Goal: Transaction & Acquisition: Purchase product/service

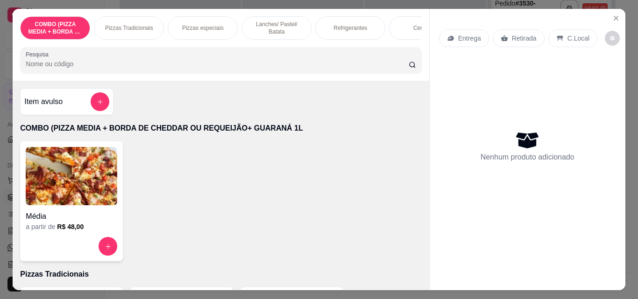
scroll to position [72, 0]
click at [123, 25] on p "Pizzas Tradicionais" at bounding box center [129, 27] width 48 height 7
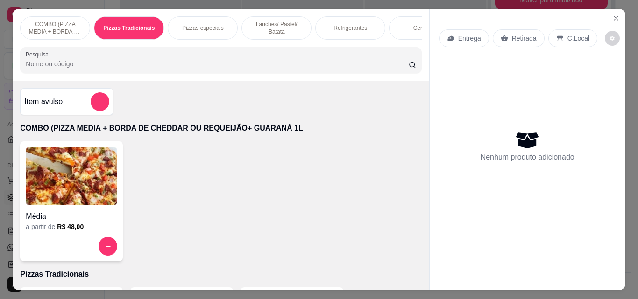
scroll to position [24, 0]
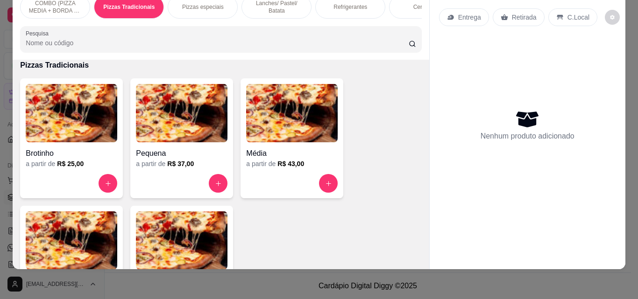
click at [103, 241] on img at bounding box center [72, 241] width 92 height 58
click at [246, 100] on img at bounding box center [292, 113] width 92 height 58
click at [84, 249] on img at bounding box center [72, 241] width 92 height 58
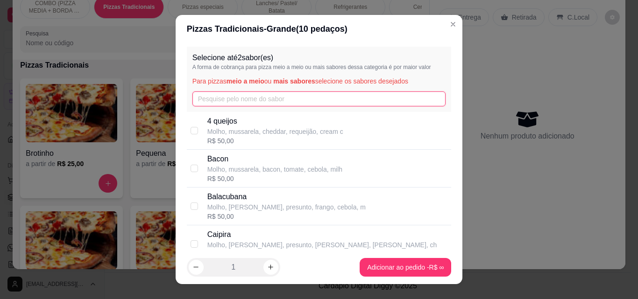
click at [209, 99] on input "text" at bounding box center [319, 99] width 254 height 15
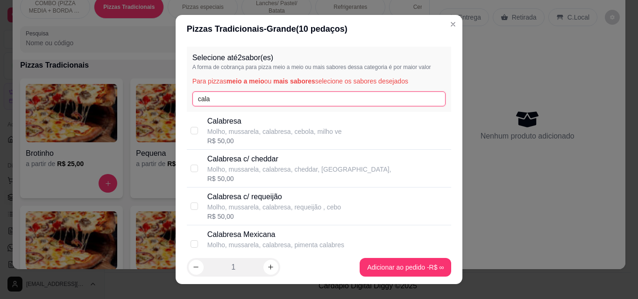
type input "cala"
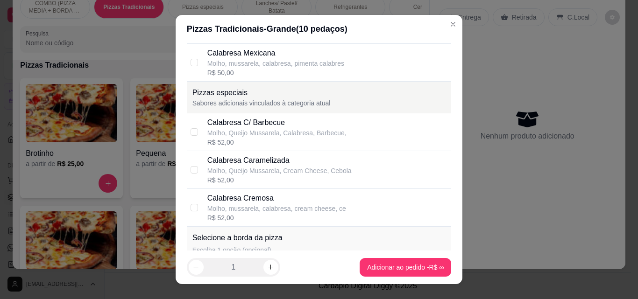
click at [345, 215] on div "Calabresa Cremosa Molho, mussarela, calabresa, cream cheese, ce R$ 52,00" at bounding box center [327, 208] width 241 height 30
checkbox input "true"
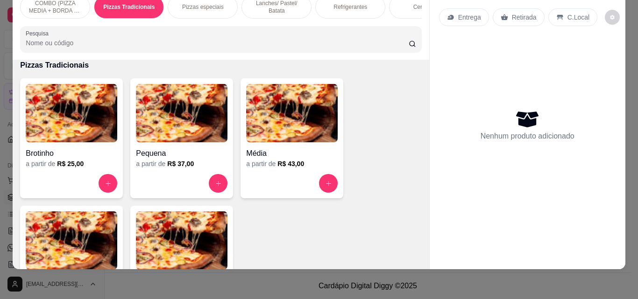
click at [61, 237] on img at bounding box center [72, 241] width 92 height 58
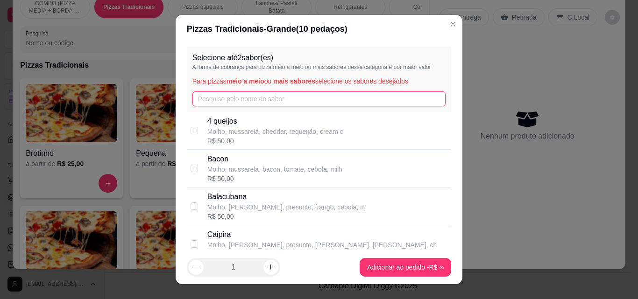
click at [228, 98] on input "text" at bounding box center [319, 99] width 254 height 15
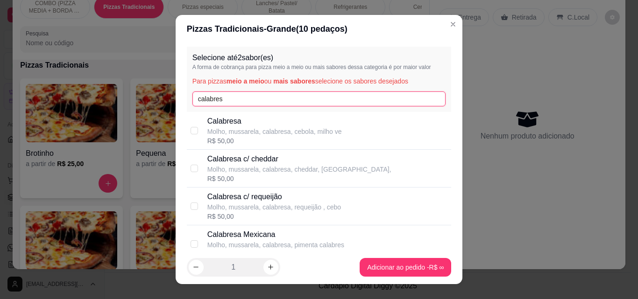
type input "calabres"
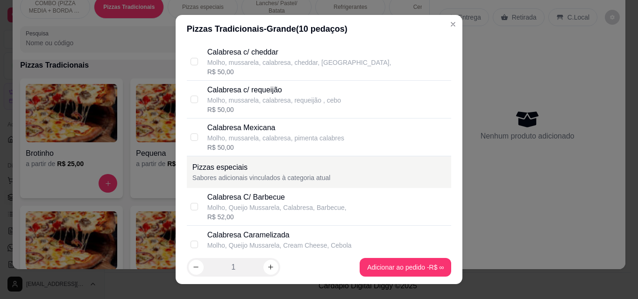
scroll to position [134, 0]
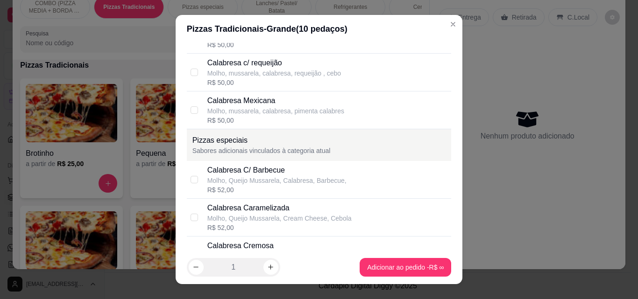
drag, startPoint x: 239, startPoint y: 244, endPoint x: 325, endPoint y: 229, distance: 87.7
click at [245, 239] on div "Calabresa Cremosa Molho, mussarela, calabresa, cream cheese, ce R$ 52,00" at bounding box center [319, 256] width 265 height 38
checkbox input "true"
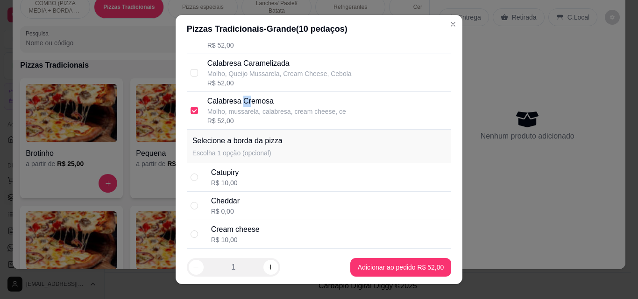
scroll to position [347, 0]
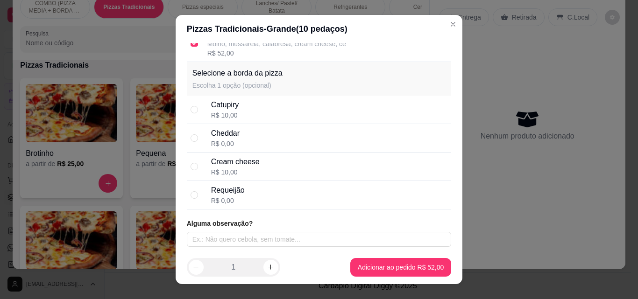
click at [196, 110] on div "Catupiry R$ 10,00" at bounding box center [319, 110] width 265 height 28
radio input "true"
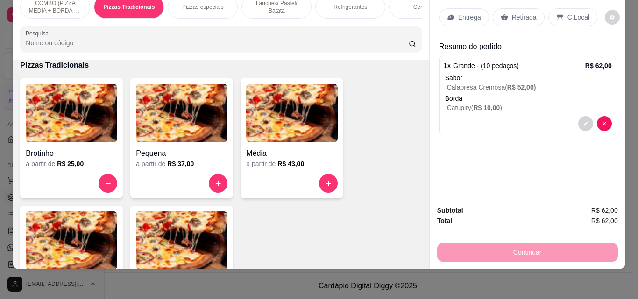
click at [354, 6] on div "Refrigerantes" at bounding box center [350, 6] width 70 height 23
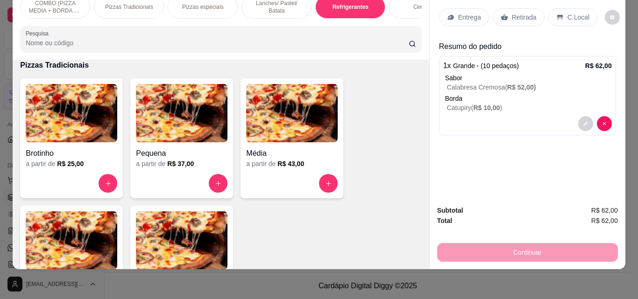
scroll to position [1442, 0]
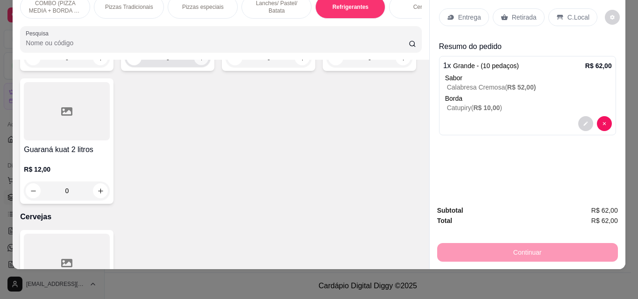
click at [199, 65] on button "increase-product-quantity" at bounding box center [201, 58] width 14 height 14
type input "1"
click at [460, 13] on p "Entrega" at bounding box center [469, 17] width 23 height 9
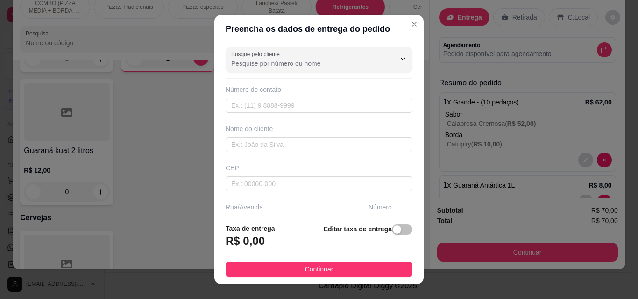
scroll to position [142, 0]
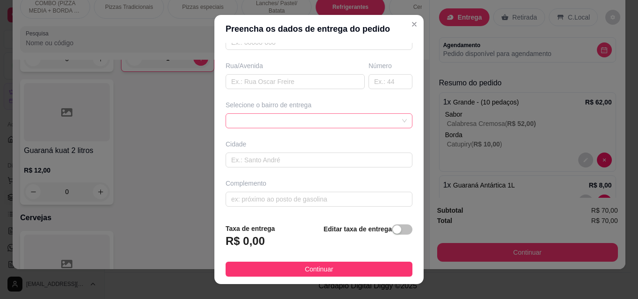
click at [378, 123] on span at bounding box center [319, 121] width 176 height 14
drag, startPoint x: 393, startPoint y: 167, endPoint x: 394, endPoint y: 184, distance: 16.8
click at [394, 184] on div "Busque pelo cliente Número de contato Nome do cliente CEP Rua/[GEOGRAPHIC_DATA]…" at bounding box center [318, 129] width 209 height 173
click at [382, 164] on input "text" at bounding box center [319, 160] width 187 height 15
click at [388, 120] on div "65d437b8b6f0d4bdbaa348a9 65d437ceb6f0d4bdbaa348ac 65d437e5b6f0d4bdbaa348af [GEO…" at bounding box center [319, 120] width 187 height 15
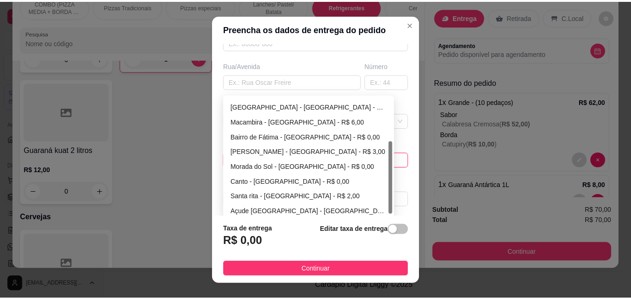
scroll to position [75, 0]
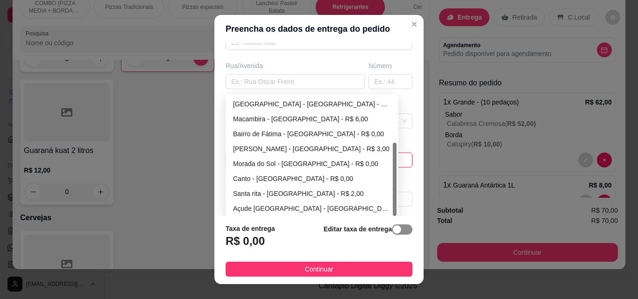
drag, startPoint x: 391, startPoint y: 167, endPoint x: 390, endPoint y: 229, distance: 62.1
click at [390, 229] on section "Preencha os dados de entrega do pedido Busque pelo cliente Número de contato No…" at bounding box center [318, 150] width 209 height 270
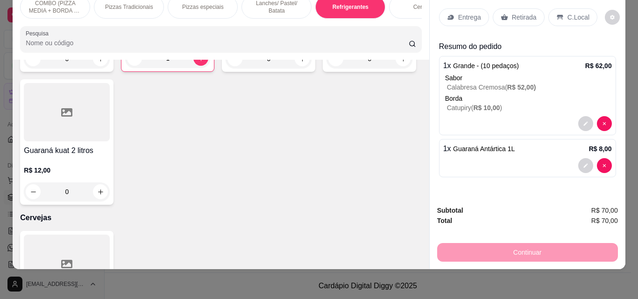
click at [466, 13] on p "Entrega" at bounding box center [469, 17] width 23 height 9
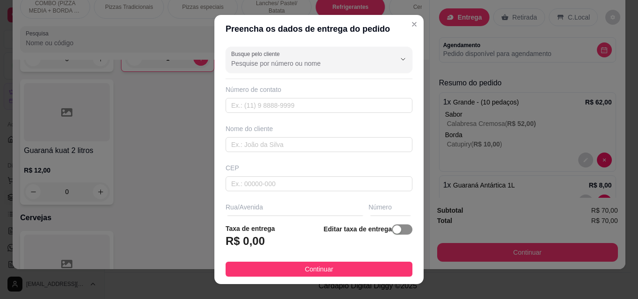
click at [392, 234] on span "button" at bounding box center [402, 230] width 21 height 10
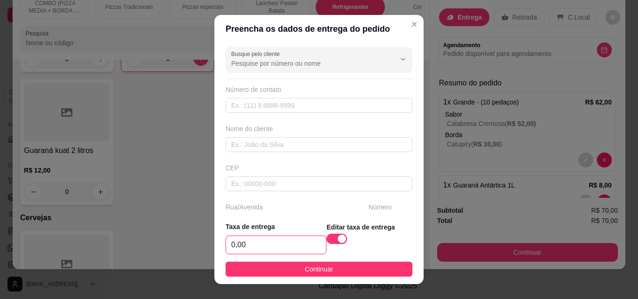
click at [282, 237] on input "0,00" at bounding box center [276, 245] width 100 height 18
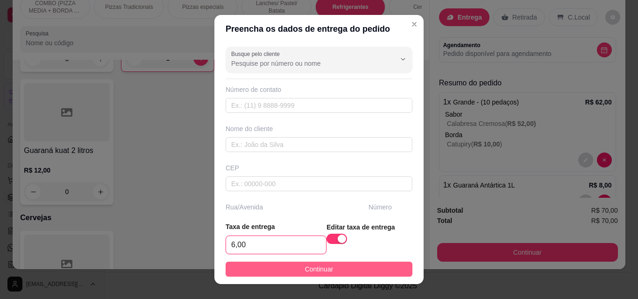
type input "6,00"
click at [327, 274] on button "Continuar" at bounding box center [319, 269] width 187 height 15
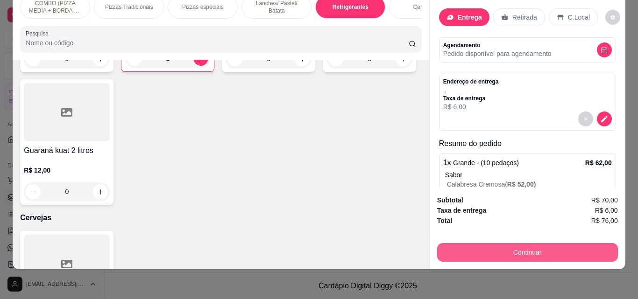
click at [454, 243] on button "Continuar" at bounding box center [527, 252] width 181 height 19
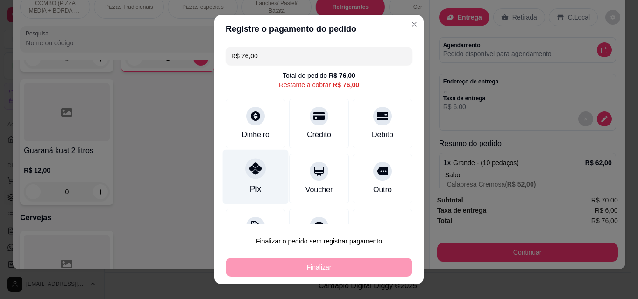
click at [242, 190] on div "Pix" at bounding box center [256, 177] width 66 height 55
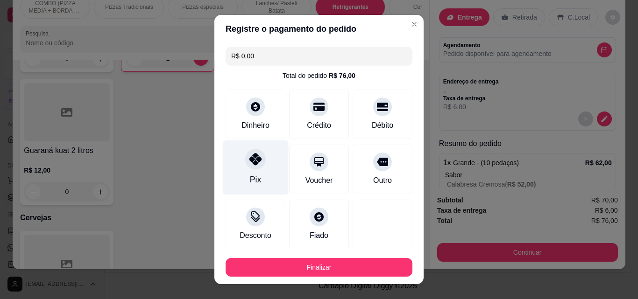
type input "R$ 0,00"
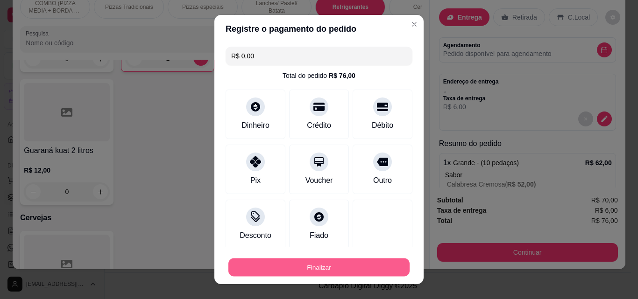
click at [312, 265] on button "Finalizar" at bounding box center [318, 268] width 181 height 18
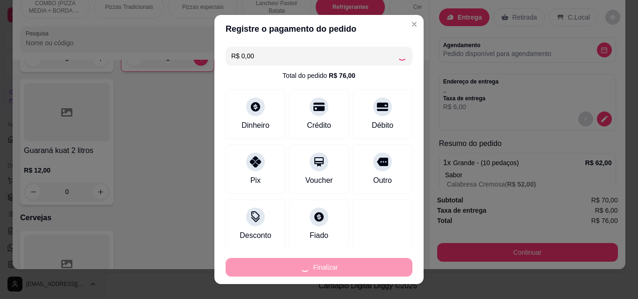
type input "0"
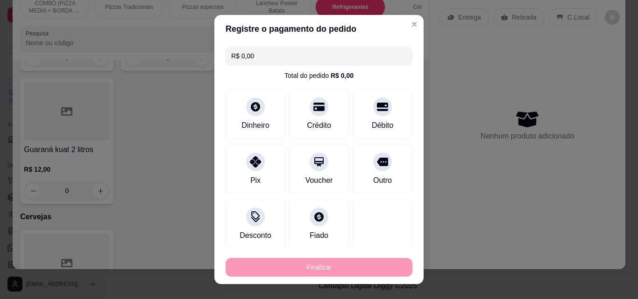
type input "-R$ 76,00"
